Goal: Task Accomplishment & Management: Use online tool/utility

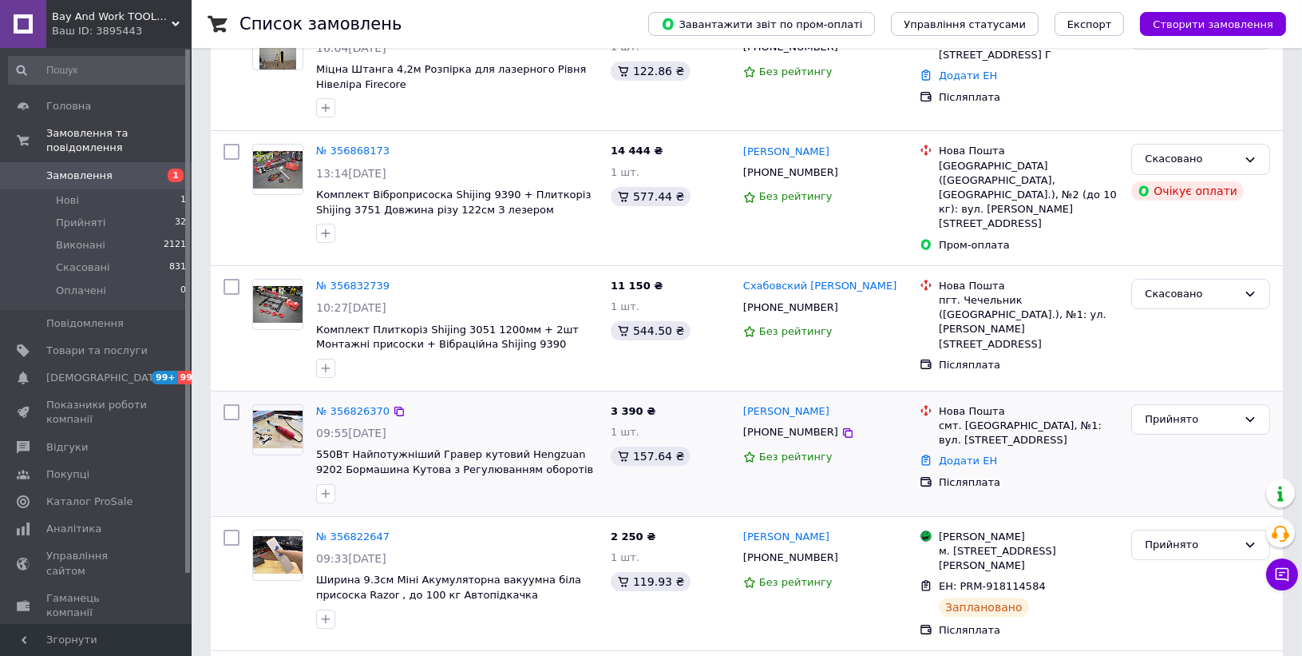
scroll to position [177, 0]
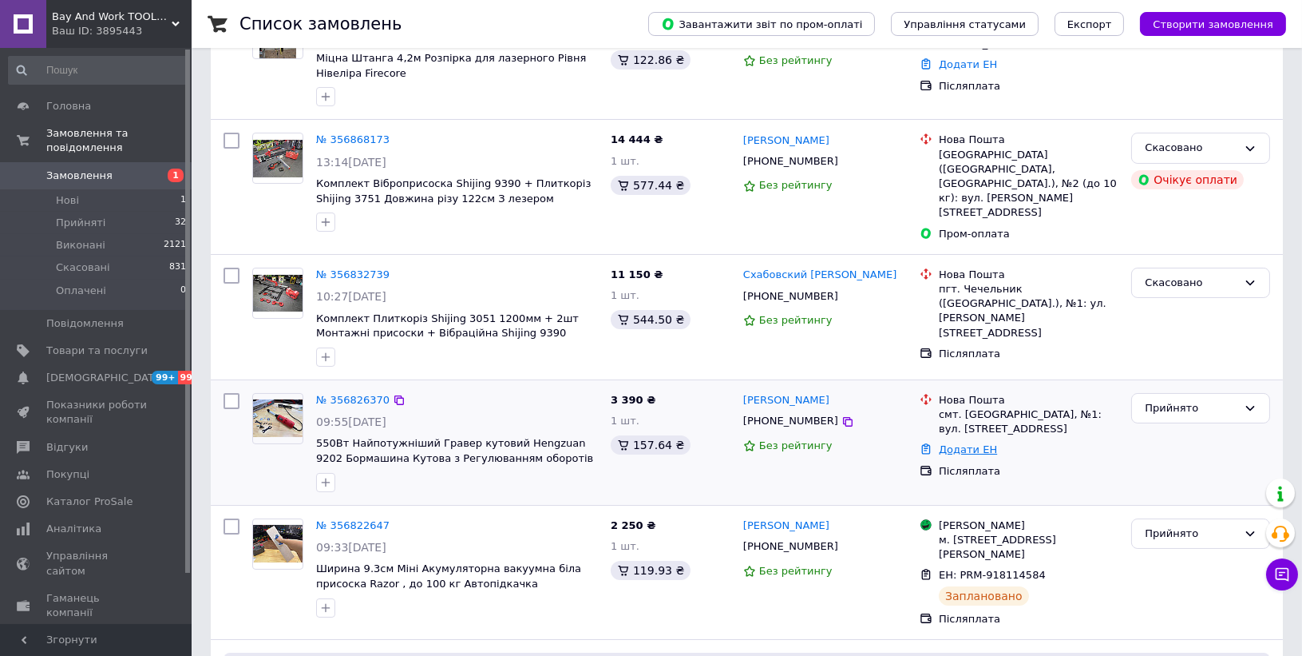
click at [960, 443] on link "Додати ЕН" at bounding box center [968, 449] width 58 height 12
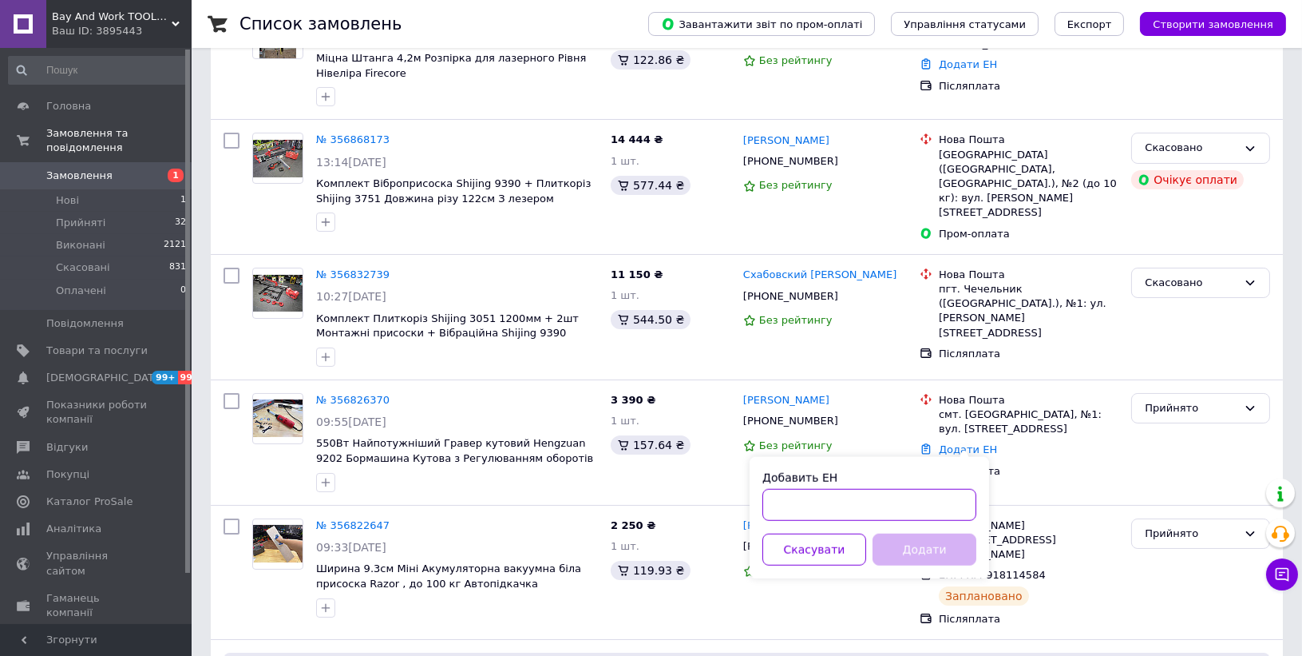
click at [913, 489] on input "Добавить ЕН" at bounding box center [869, 505] width 214 height 32
paste input "20451225343194"
type input "20451225343194"
click at [895, 549] on button "Додати" at bounding box center [925, 549] width 104 height 32
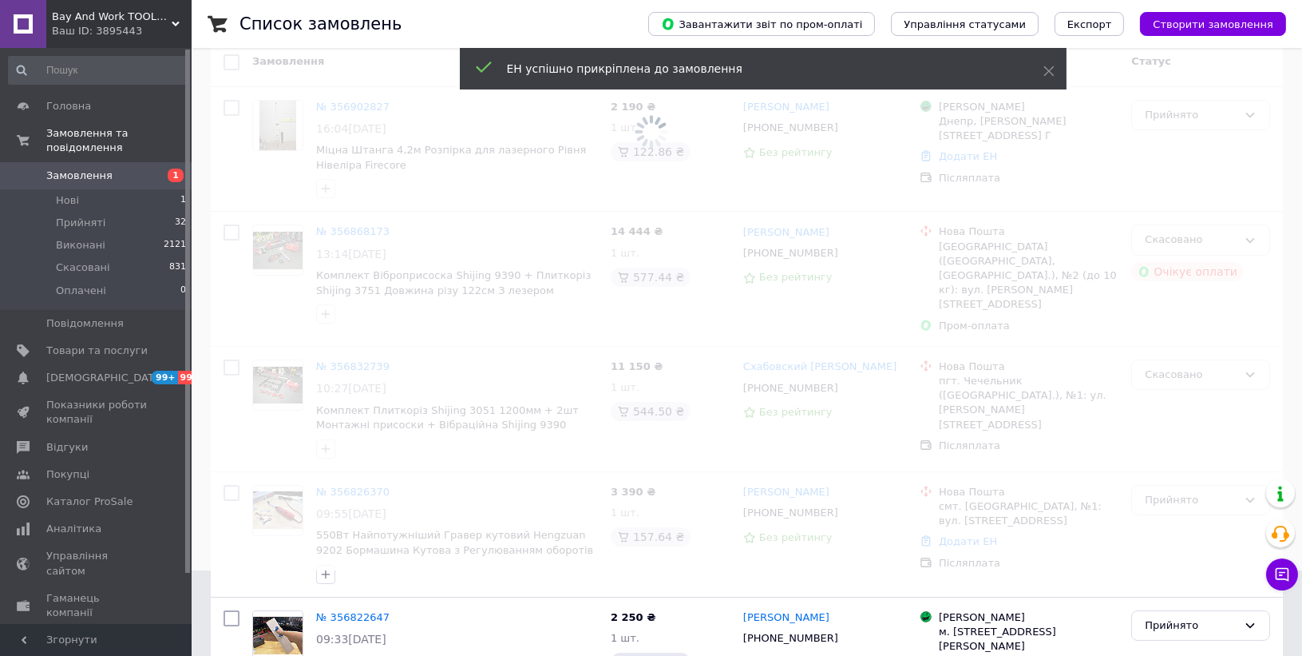
scroll to position [0, 0]
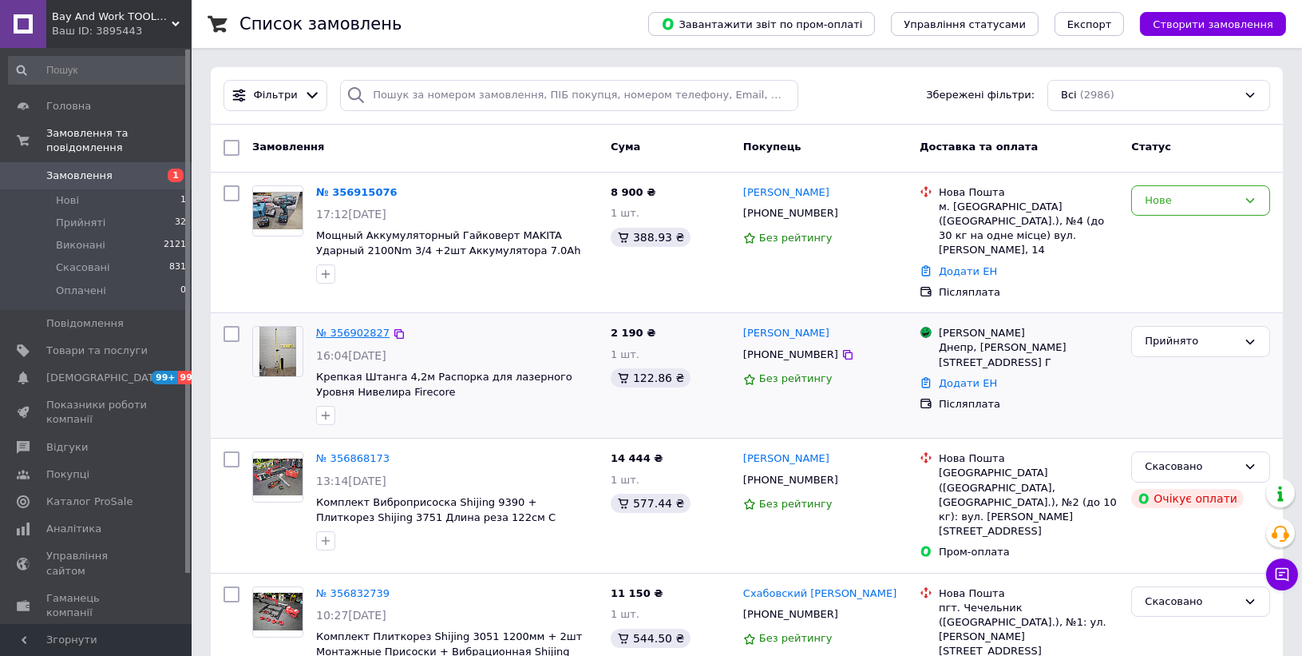
click at [351, 327] on link "№ 356902827" at bounding box center [352, 333] width 73 height 12
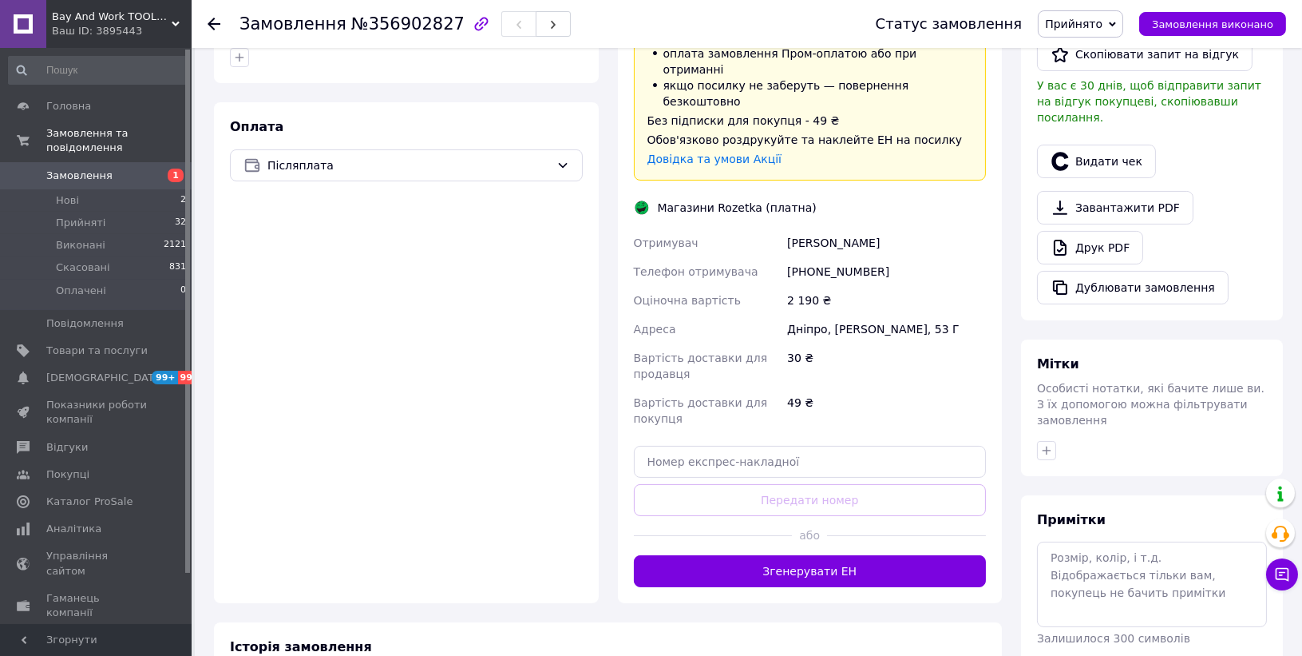
scroll to position [532, 0]
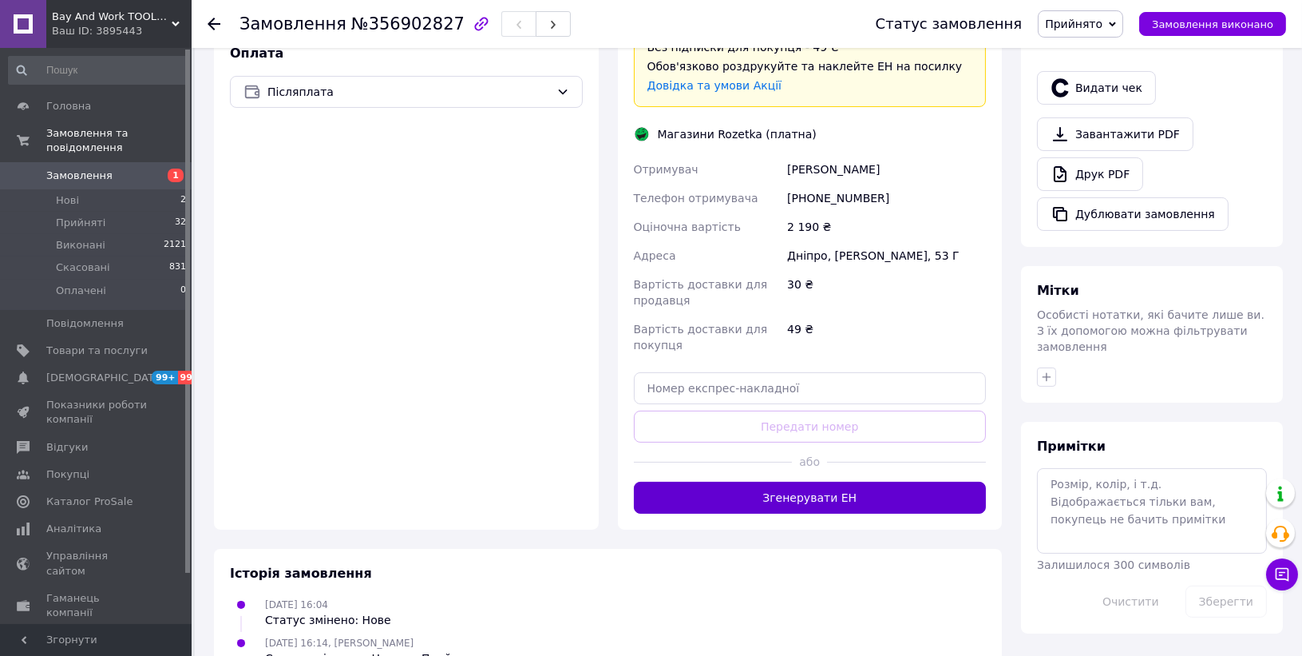
click at [831, 481] on button "Згенерувати ЕН" at bounding box center [810, 497] width 353 height 32
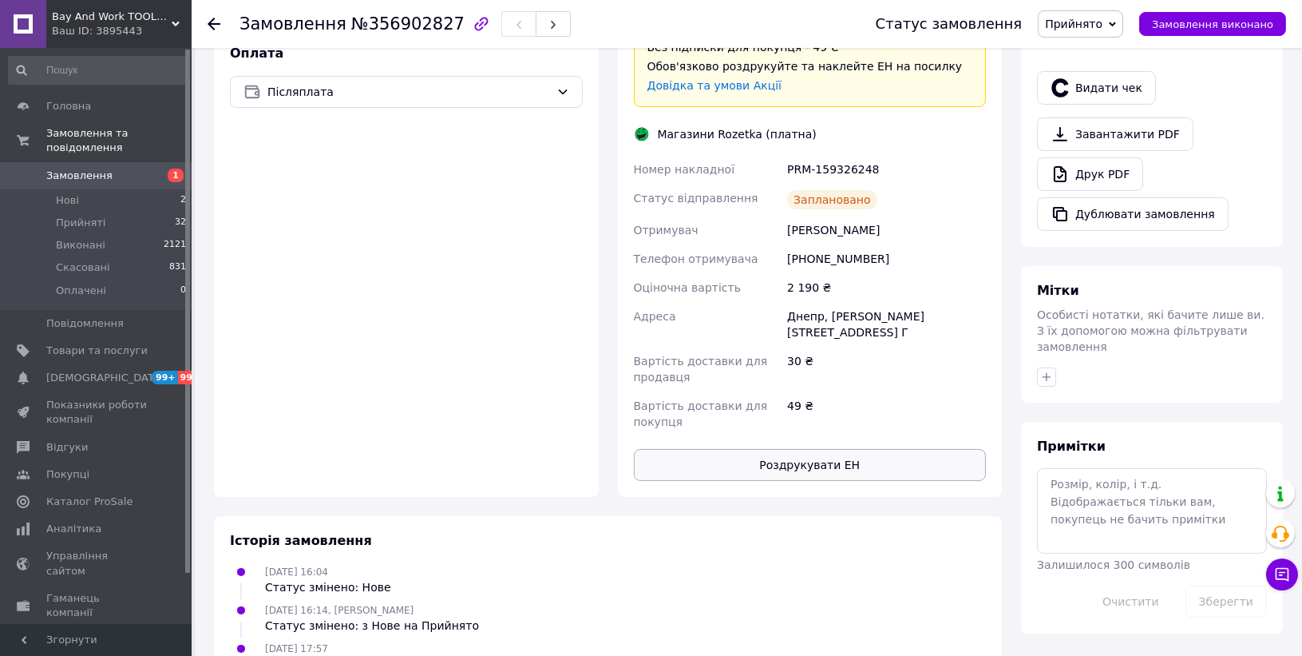
click at [842, 449] on button "Роздрукувати ЕН" at bounding box center [810, 465] width 353 height 32
click at [216, 19] on icon at bounding box center [214, 24] width 13 height 13
